Goal: Contribute content

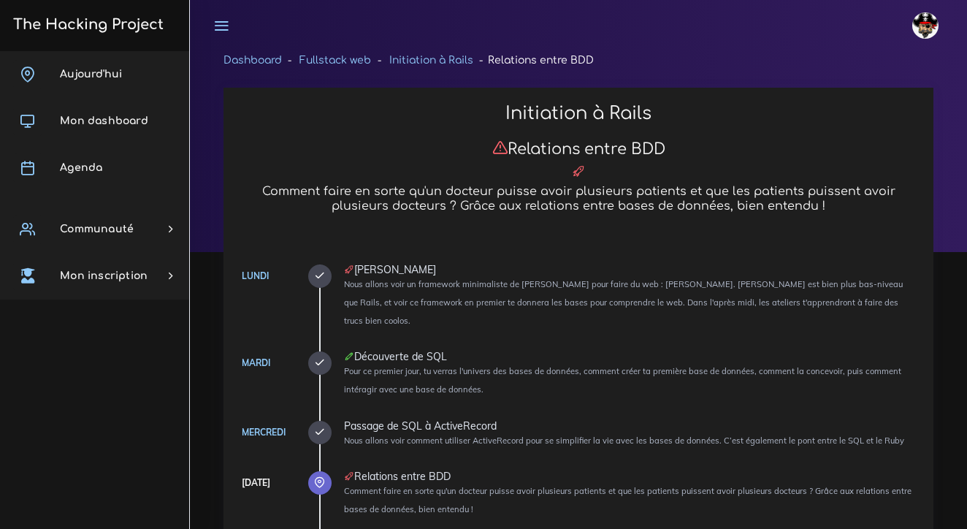
scroll to position [3308, 0]
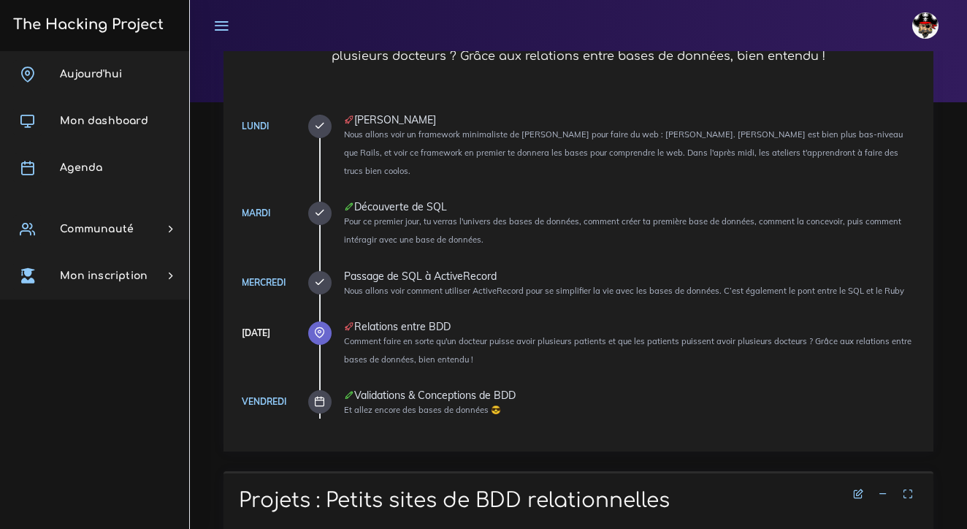
scroll to position [112, 0]
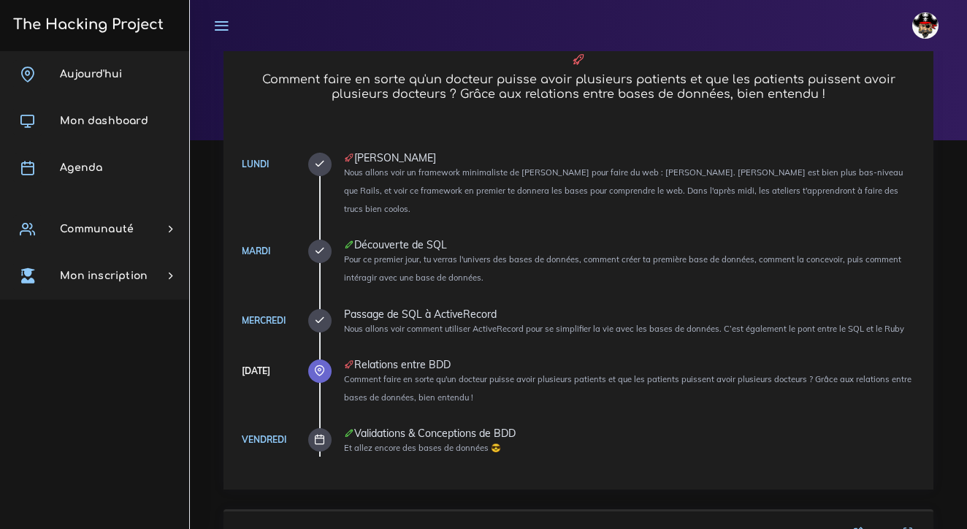
click at [320, 365] on icon at bounding box center [319, 370] width 11 height 11
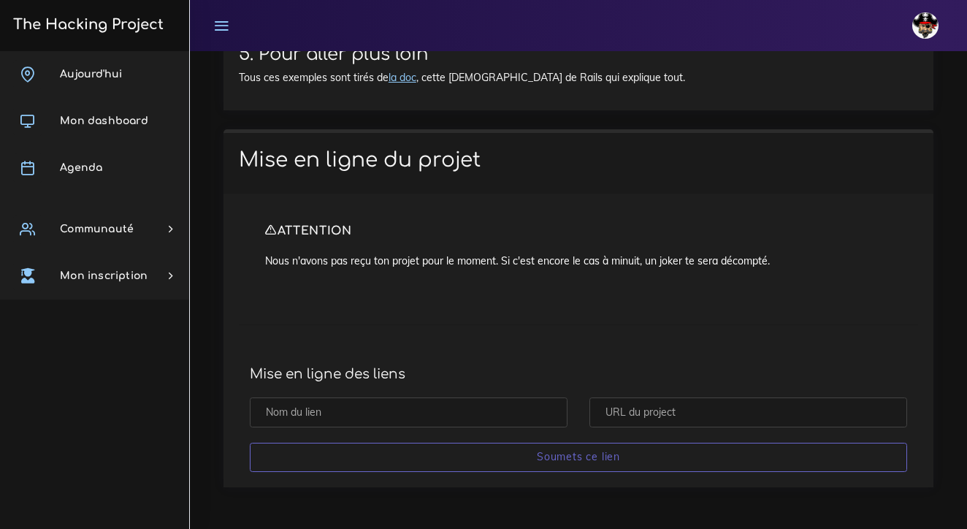
scroll to position [15414, 0]
click at [450, 412] on input "text" at bounding box center [409, 412] width 318 height 30
type input "Docto_paslib"
paste input "[URL][DOMAIN_NAME]"
type input "[URL][DOMAIN_NAME]"
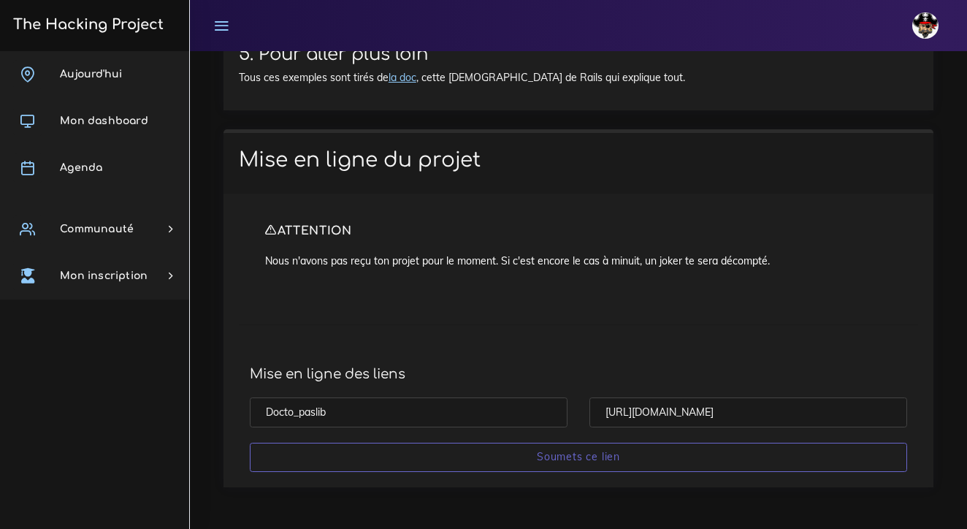
click at [374, 413] on input "Docto_paslib" at bounding box center [409, 412] width 318 height 30
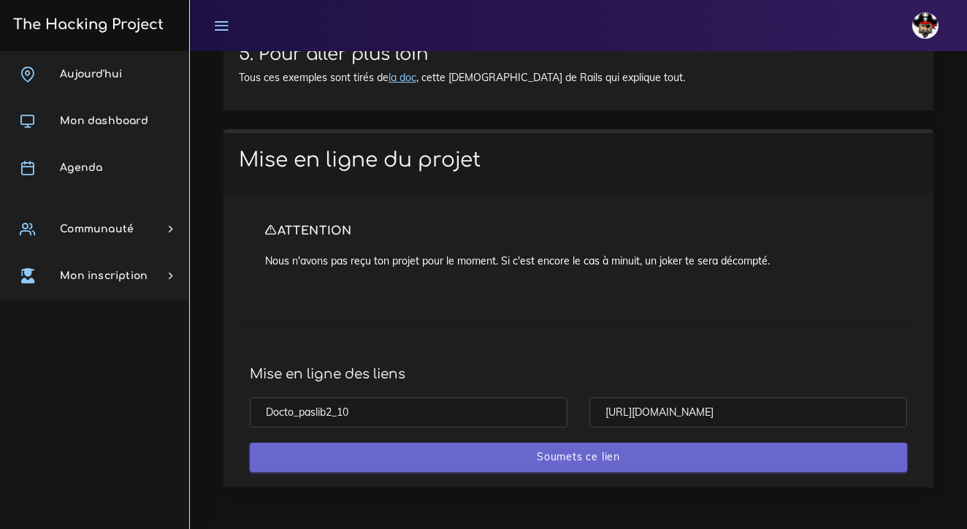
type input "Docto_paslib2_10"
click at [519, 457] on input "Soumets ce lien" at bounding box center [578, 458] width 657 height 30
